Goal: Task Accomplishment & Management: Complete application form

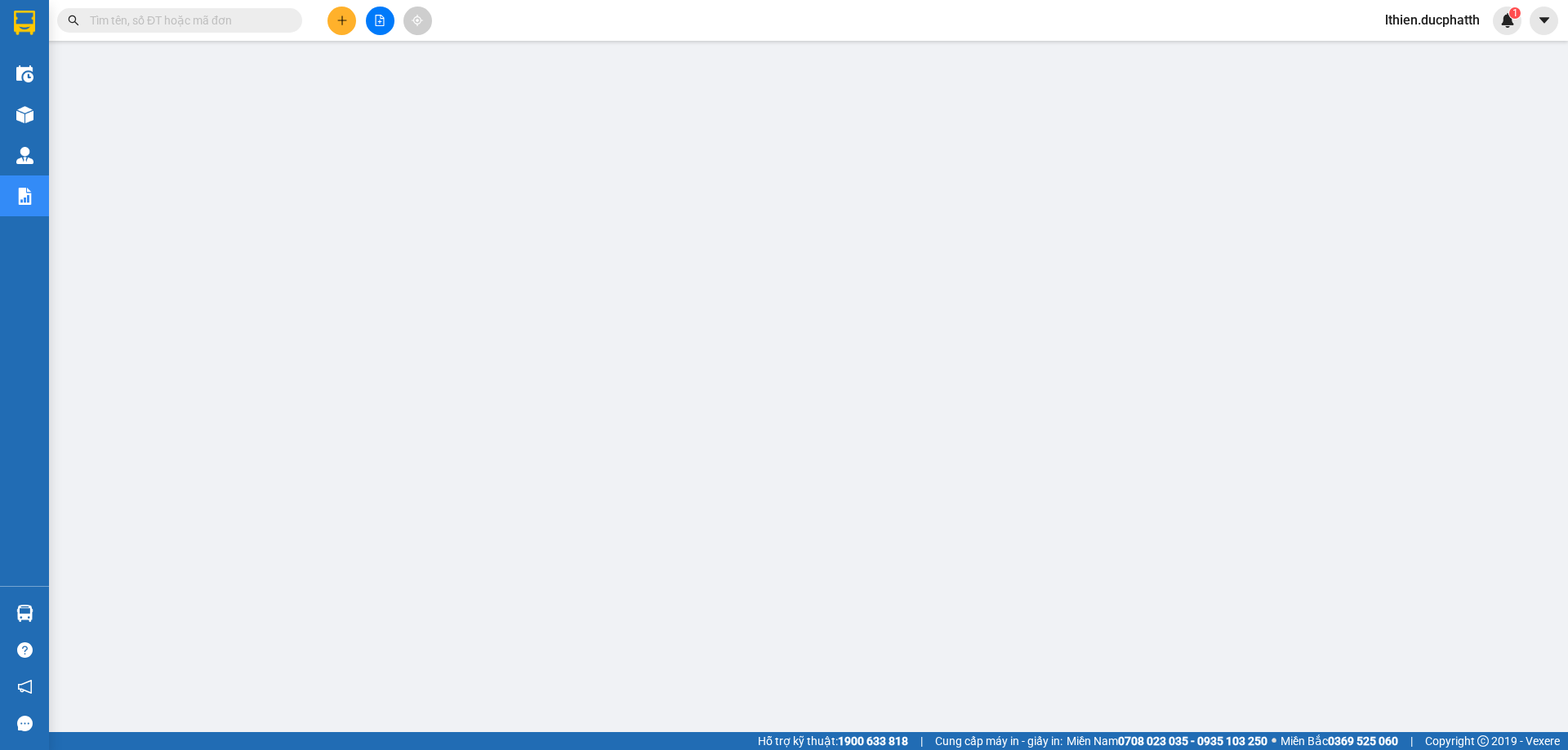
click at [241, 19] on input "text" at bounding box center [186, 20] width 193 height 18
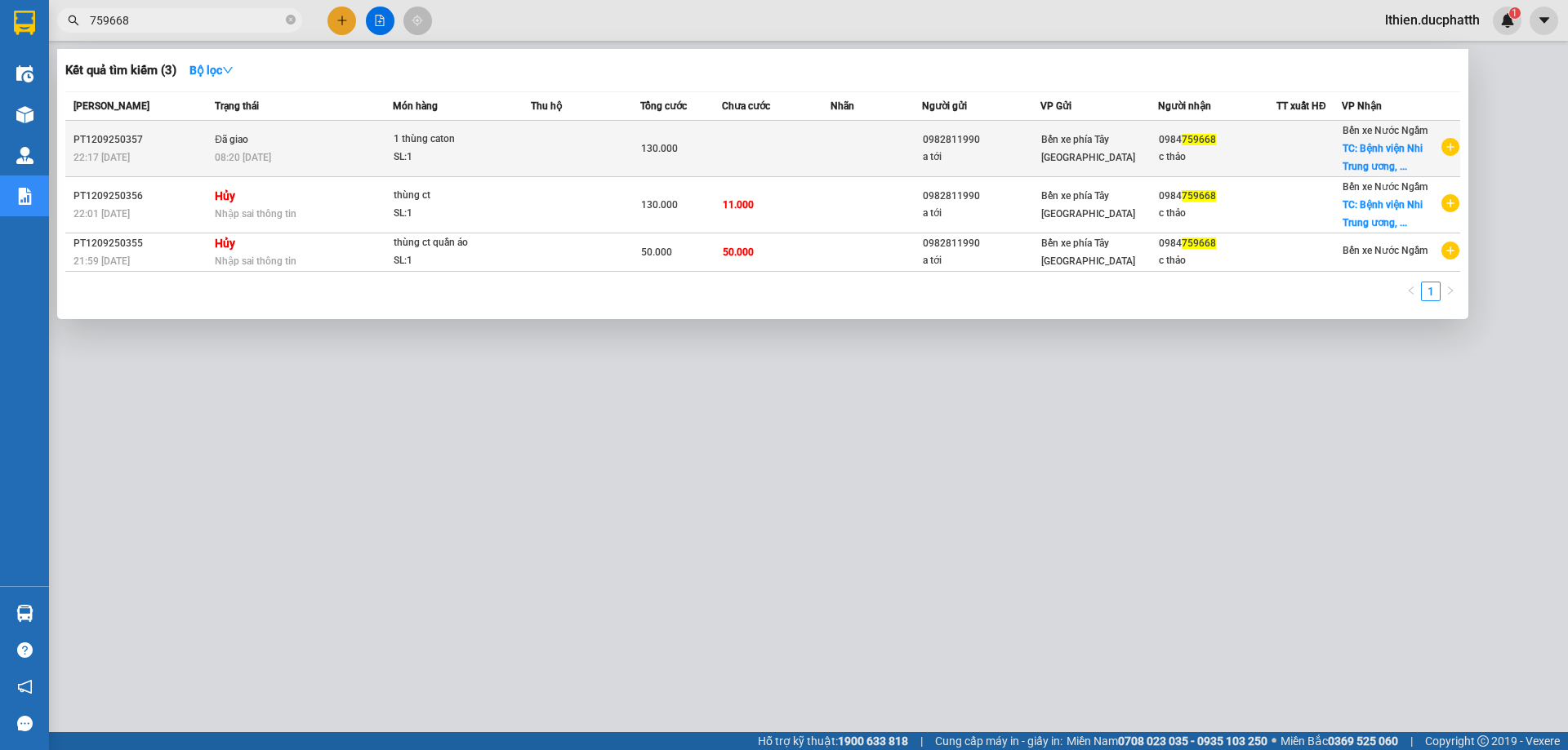
type input "759668"
click at [619, 144] on td at bounding box center [585, 149] width 109 height 57
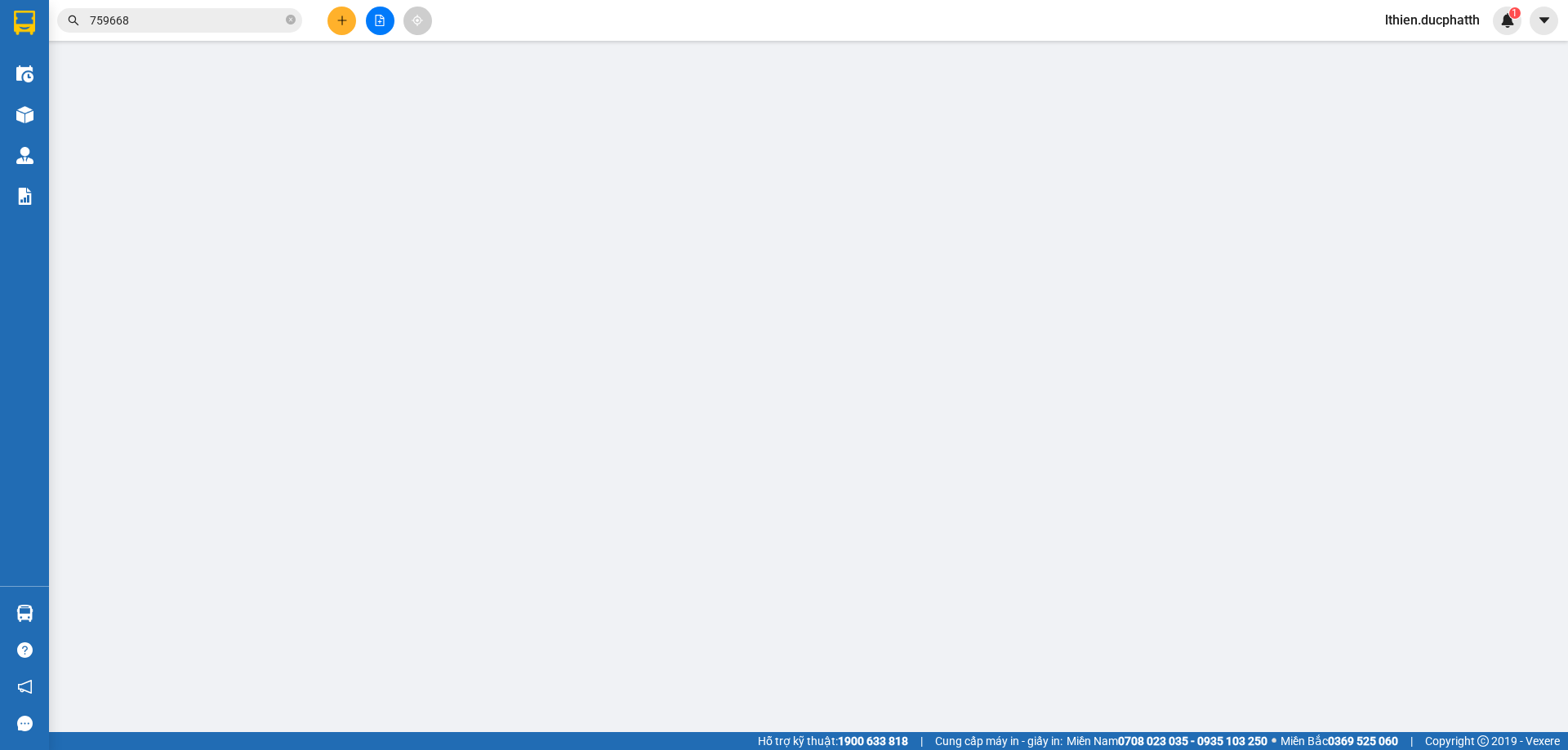
click at [619, 144] on div "VP gửi *" at bounding box center [699, 136] width 225 height 18
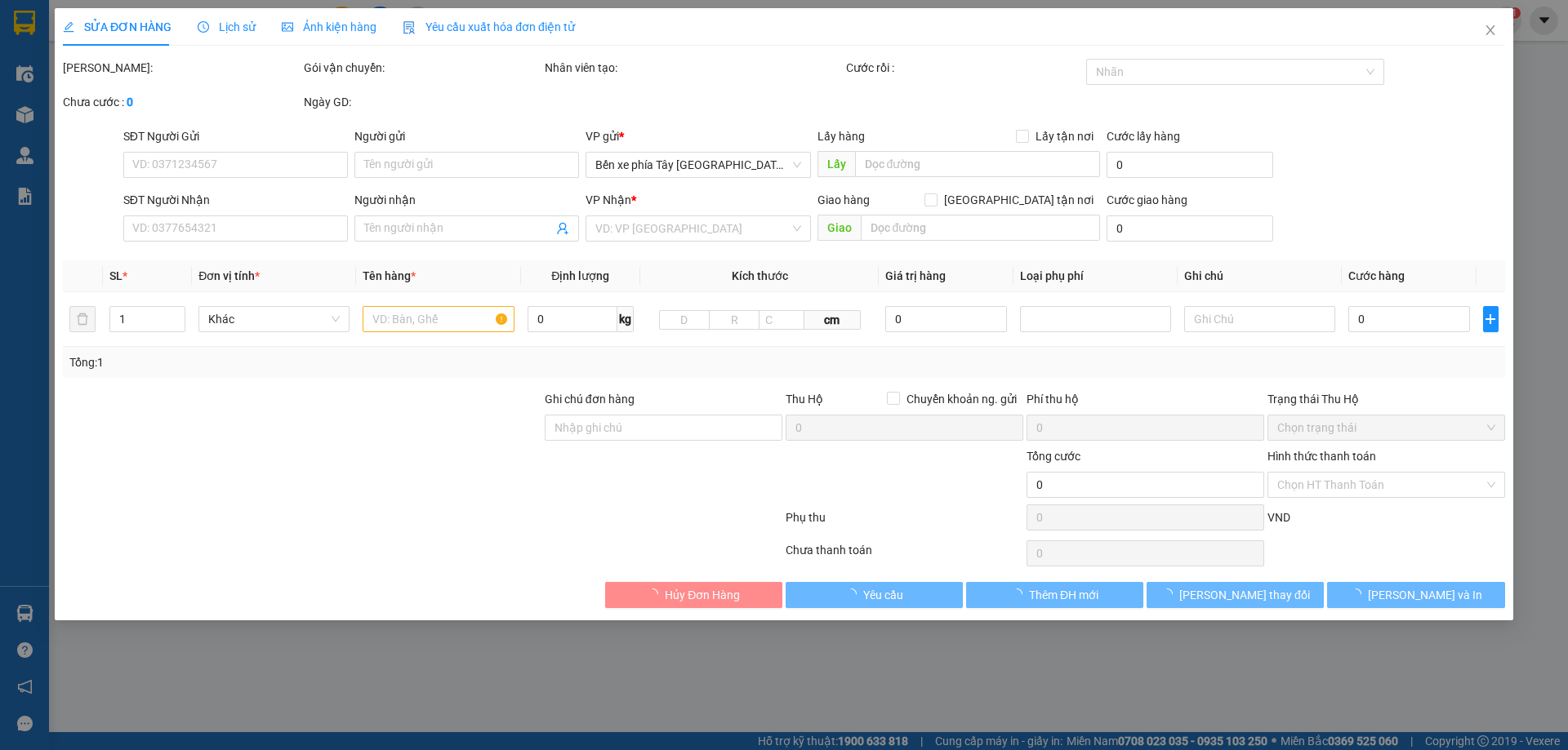
type input "0982811990"
type input "a tới"
type input "0984759668"
type input "c thảo"
checkbox input "true"
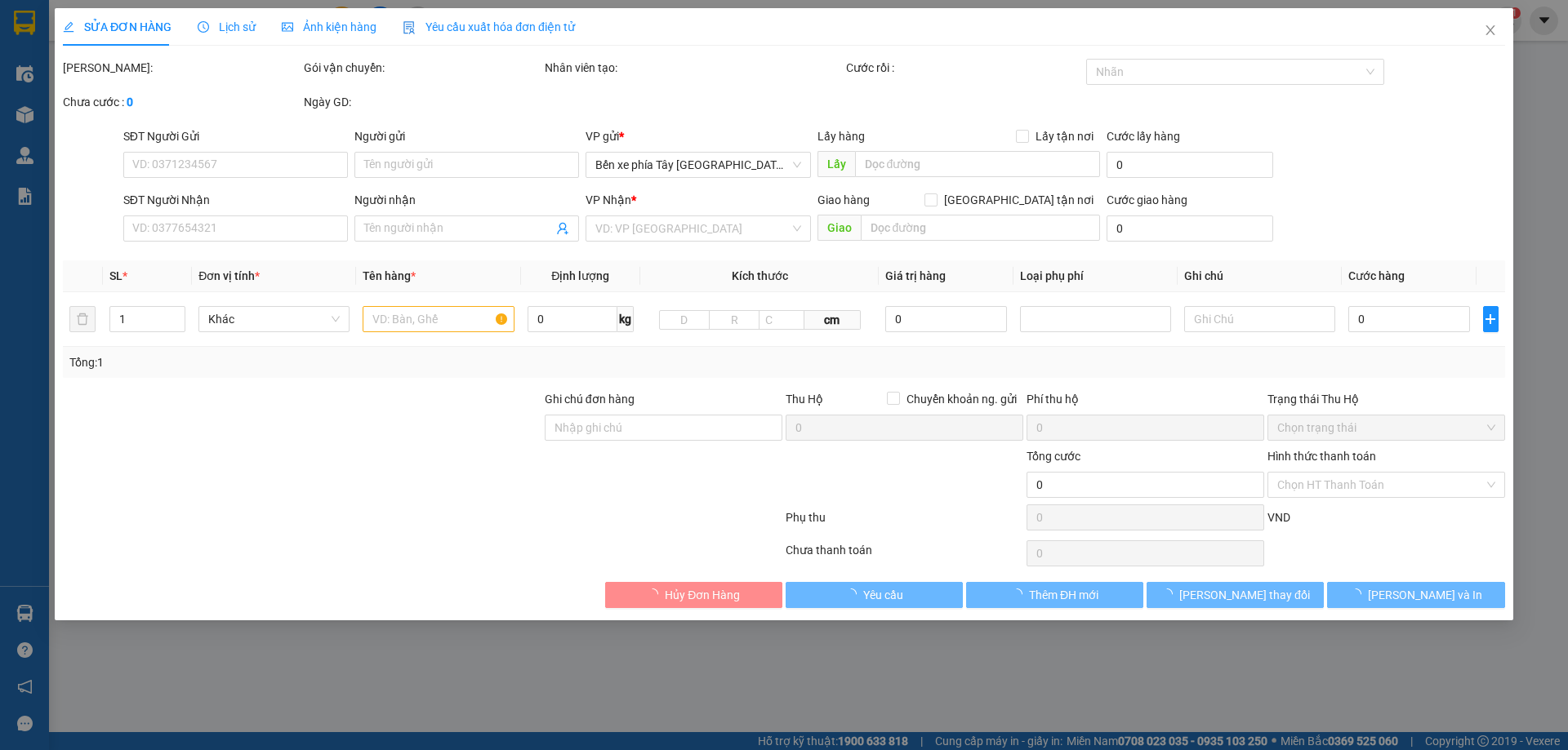
type input "Bệnh viện Nhi Trung ương, 18, Ngõ 879 Đ. [GEOGRAPHIC_DATA], [GEOGRAPHIC_DATA], …"
type input "80.000"
type input "gtt ck [DATE] 22h01 tran xuan toi vietin SHIP NGOÀI GIAO KHÁCH CẦN GẤP"
type input "130.000"
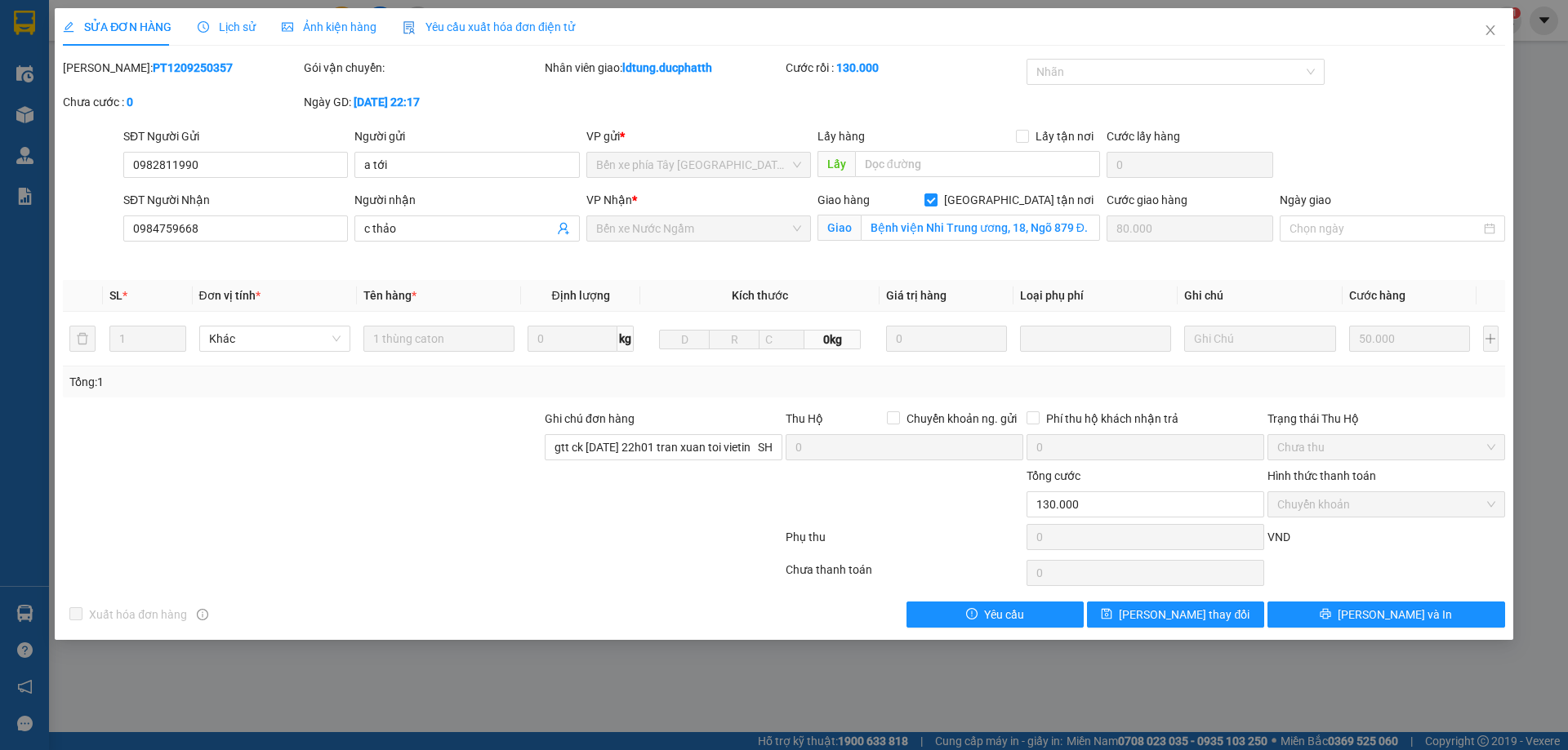
click at [282, 267] on div "SĐT Người Nhận 0984759668" at bounding box center [235, 229] width 231 height 77
drag, startPoint x: 189, startPoint y: 68, endPoint x: 104, endPoint y: 68, distance: 85.0
click at [104, 68] on div "Mã ĐH: PT1209250357" at bounding box center [181, 68] width 238 height 18
copy b "PT1209250357"
click at [1483, 29] on icon "close" at bounding box center [1489, 30] width 13 height 13
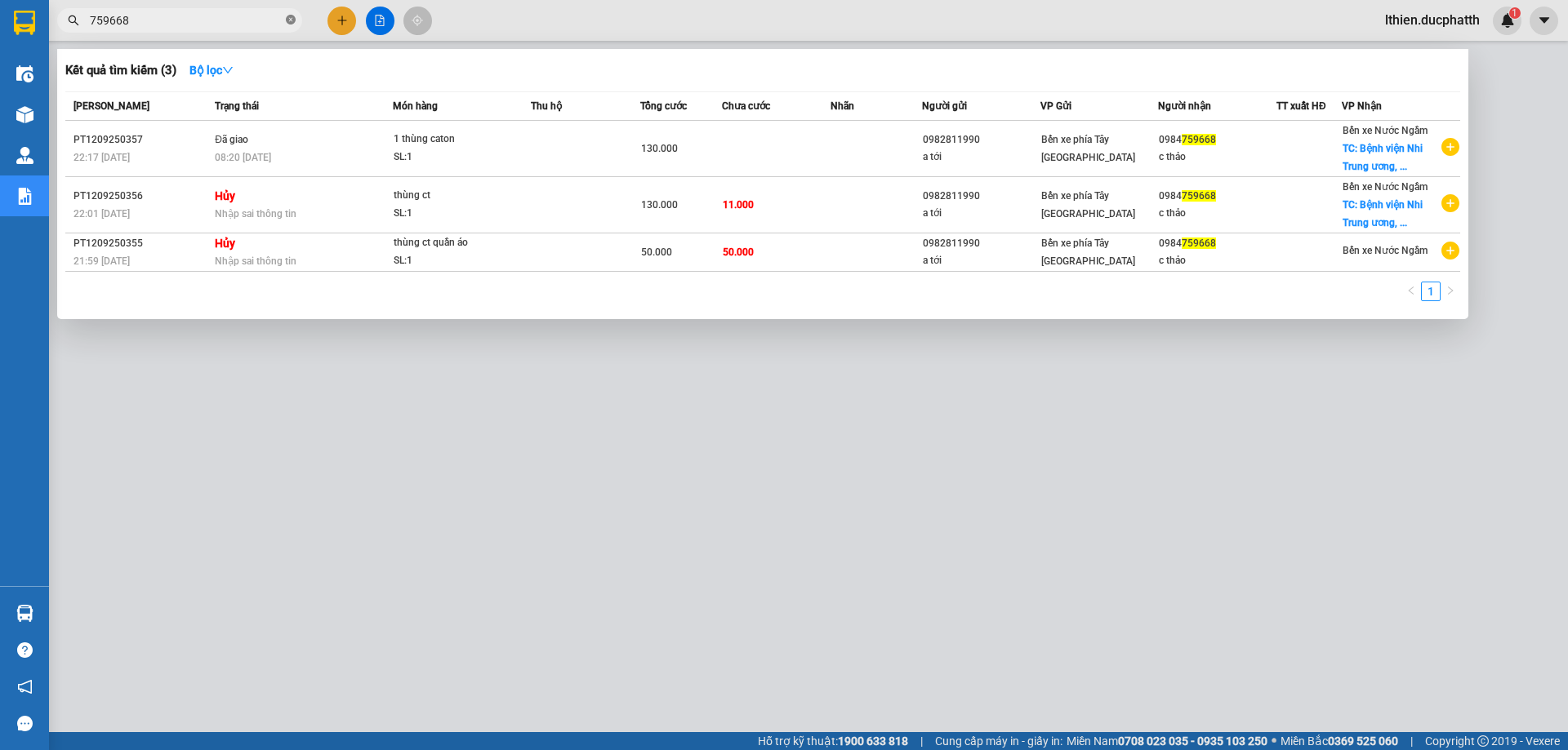
click at [288, 20] on icon "close-circle" at bounding box center [291, 19] width 10 height 10
